Goal: Task Accomplishment & Management: Manage account settings

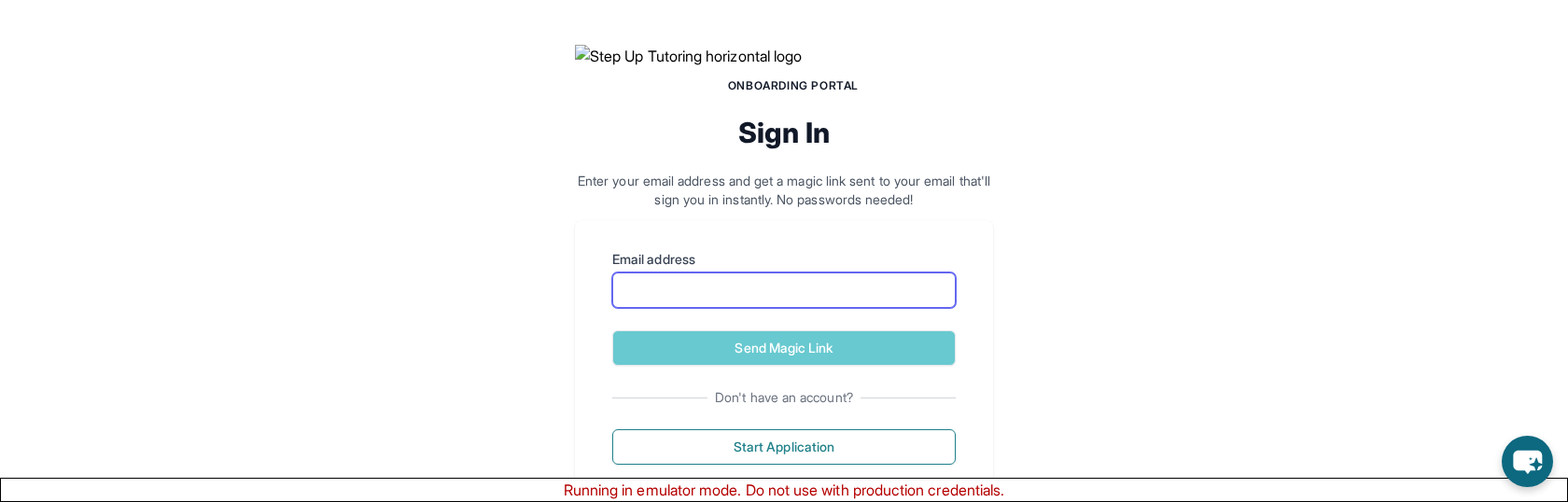
click at [698, 308] on input "Email address" at bounding box center [784, 291] width 343 height 36
type input "**********"
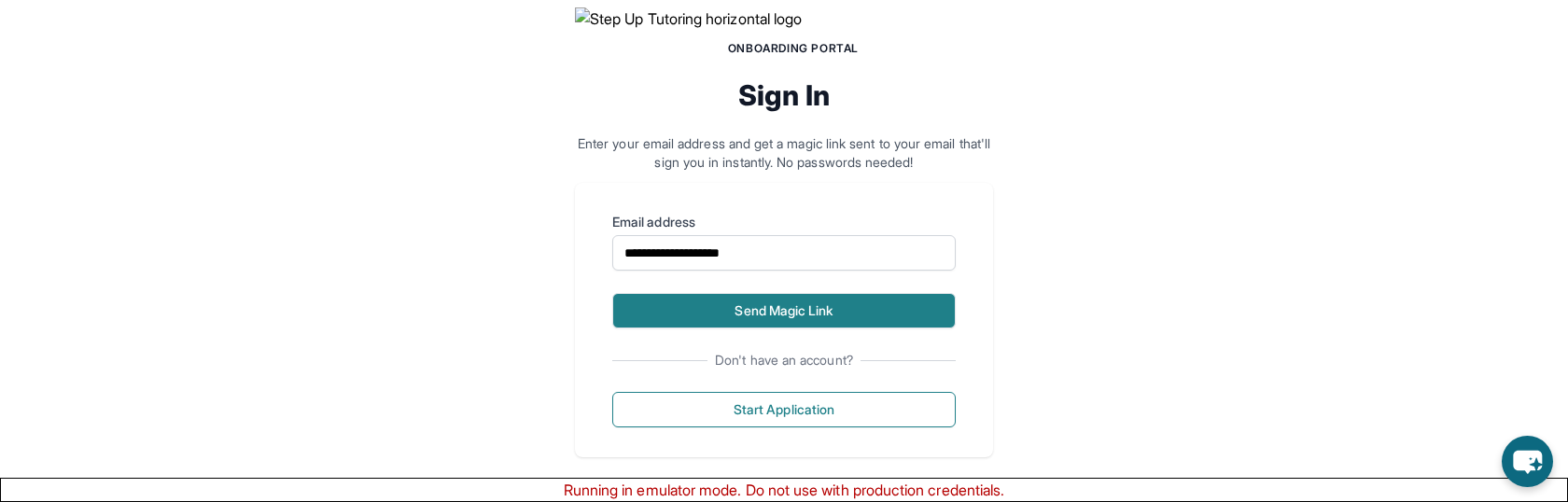
click at [709, 329] on button "Send Magic Link" at bounding box center [784, 311] width 343 height 36
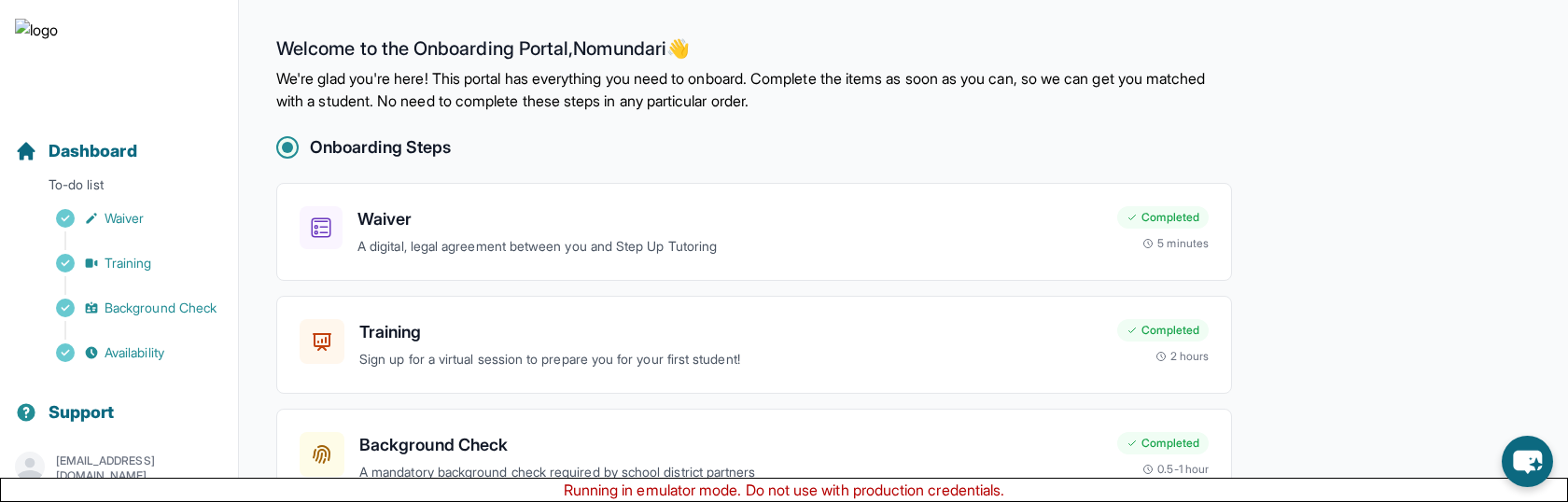
click at [113, 460] on p "[EMAIL_ADDRESS][DOMAIN_NAME]" at bounding box center [139, 469] width 167 height 30
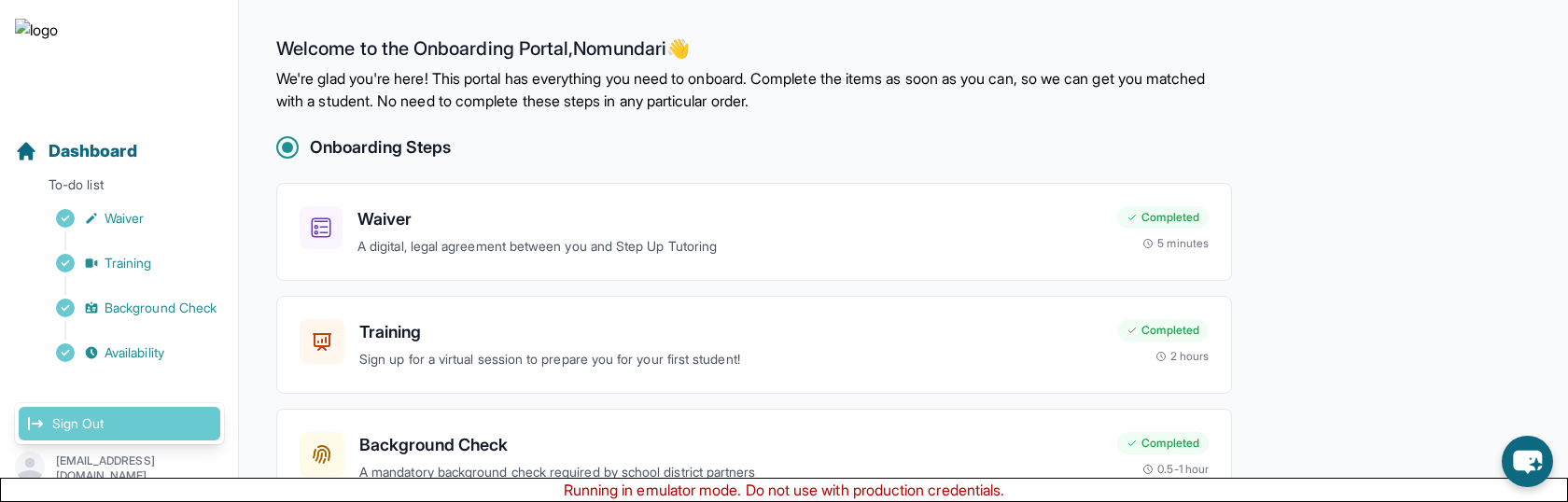
click at [137, 414] on link "Sign Out" at bounding box center [119, 424] width 201 height 34
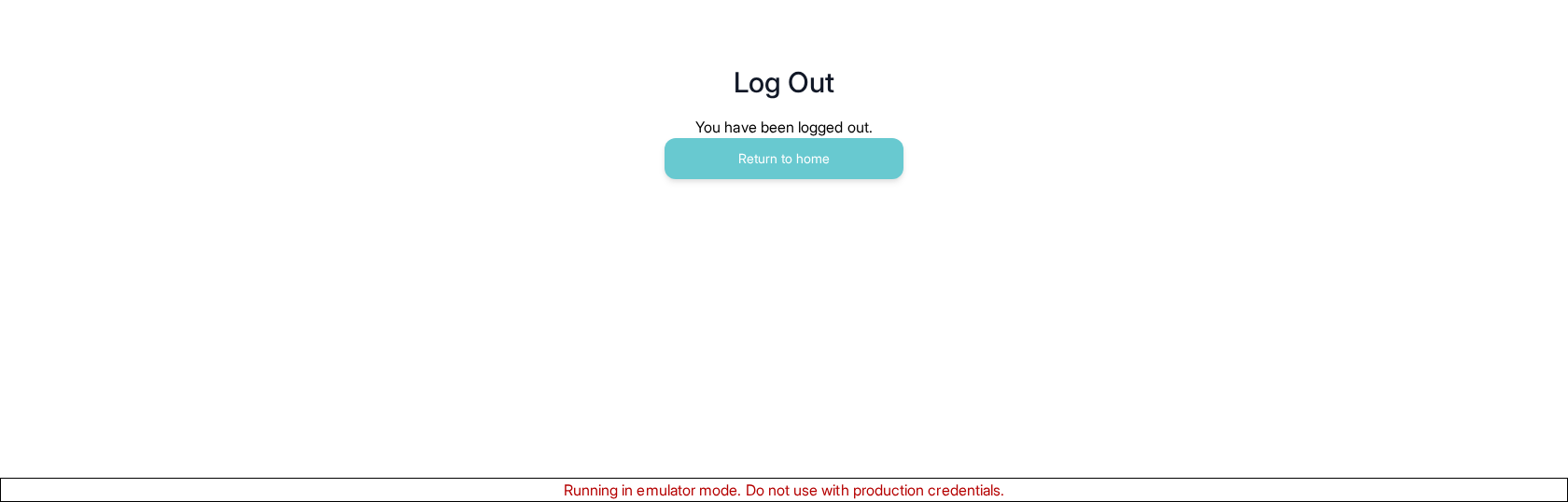
click at [739, 180] on main "Log Out You have been logged out. Return to home" at bounding box center [784, 103] width 956 height 205
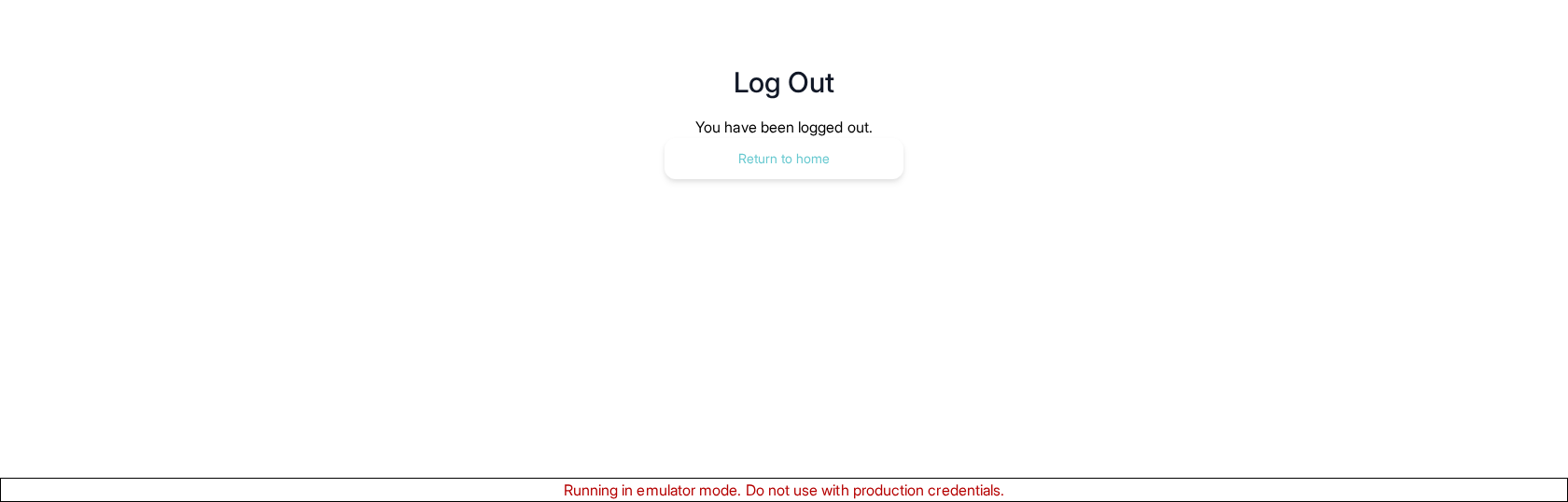
click at [742, 171] on button "Return to home" at bounding box center [784, 158] width 239 height 41
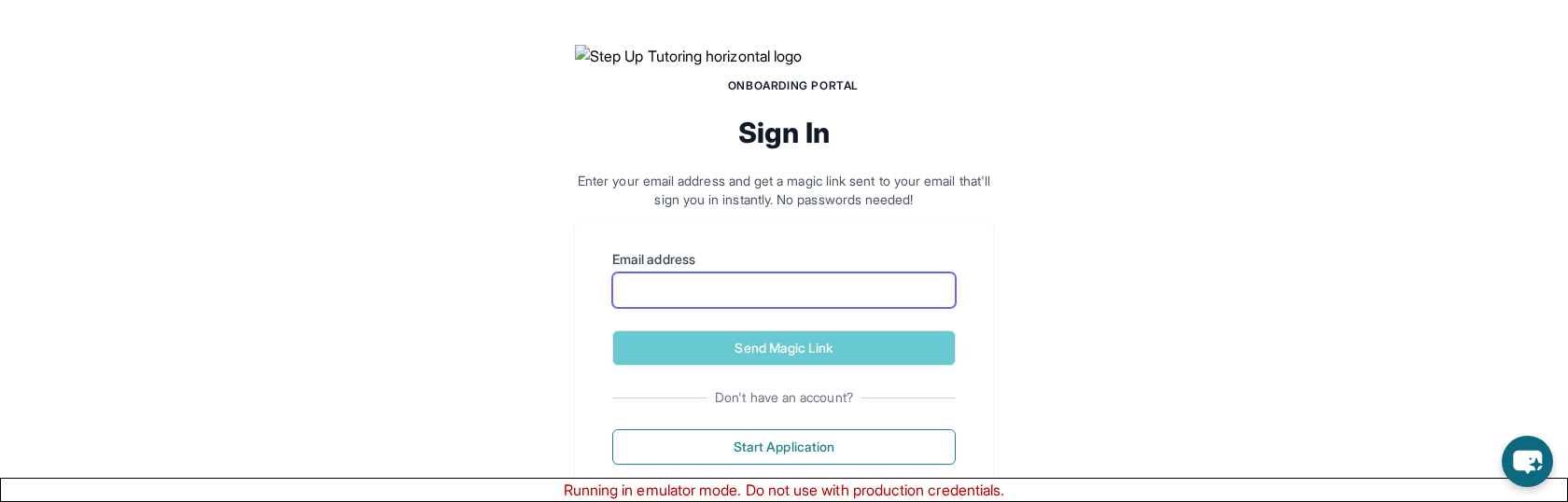
click at [734, 308] on input "Email address" at bounding box center [784, 291] width 343 height 36
click at [786, 67] on img at bounding box center [784, 56] width 418 height 22
click at [663, 308] on input "Email address" at bounding box center [784, 291] width 343 height 36
type input "**********"
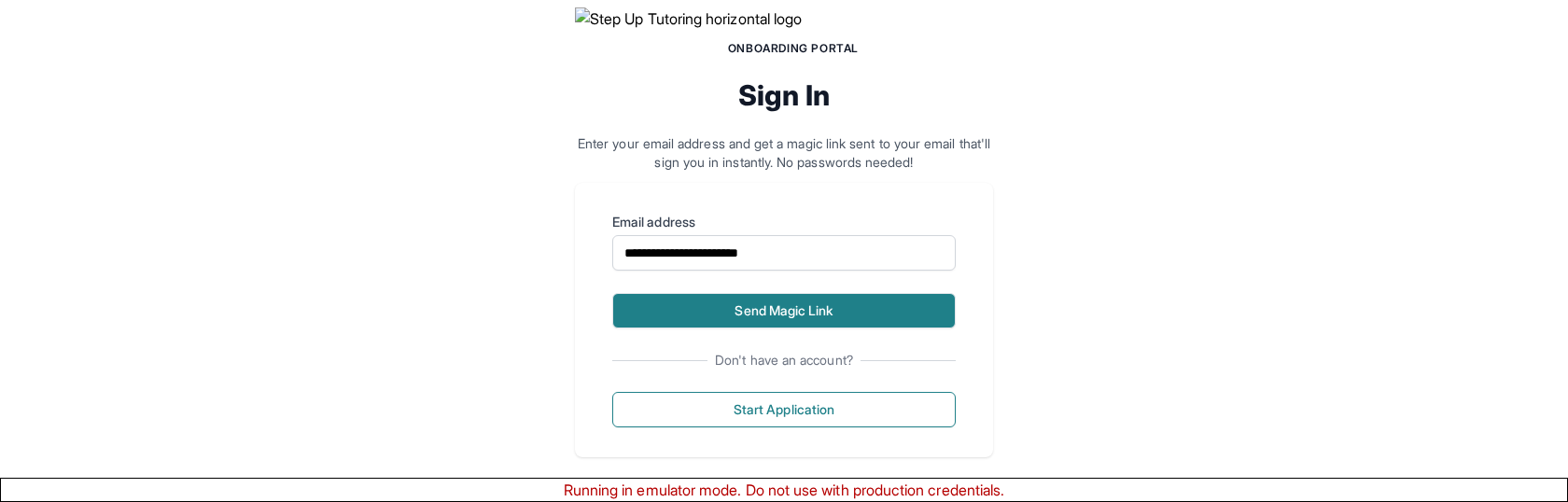
click at [664, 329] on button "Send Magic Link" at bounding box center [784, 311] width 343 height 36
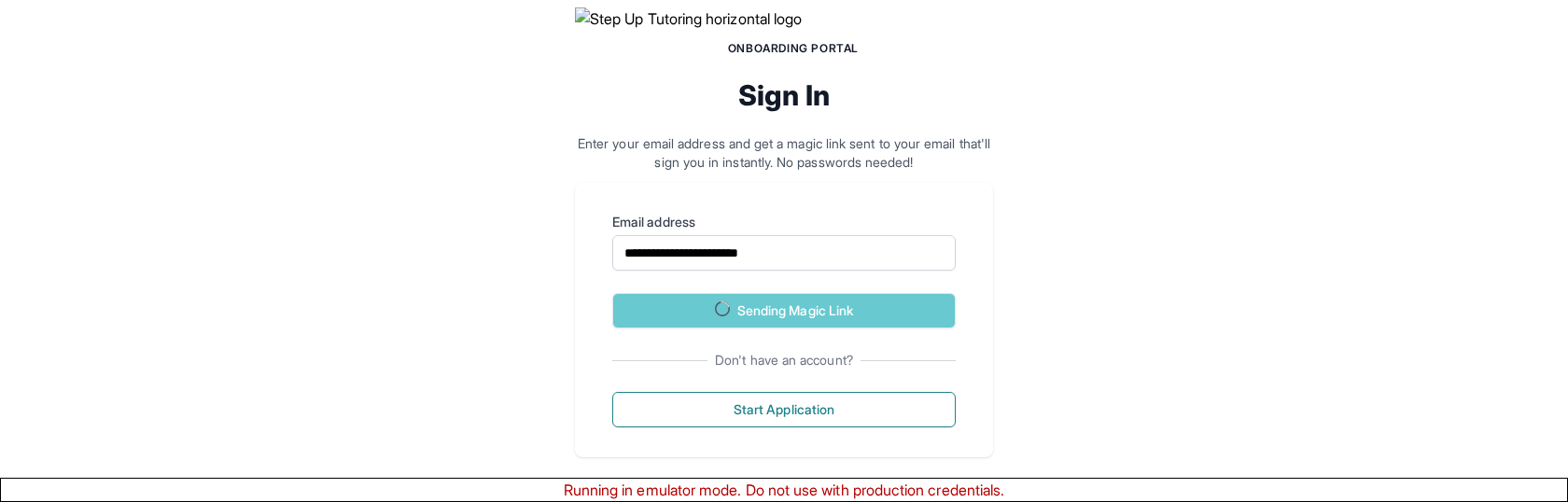
scroll to position [190, 0]
